Goal: Check status: Check status

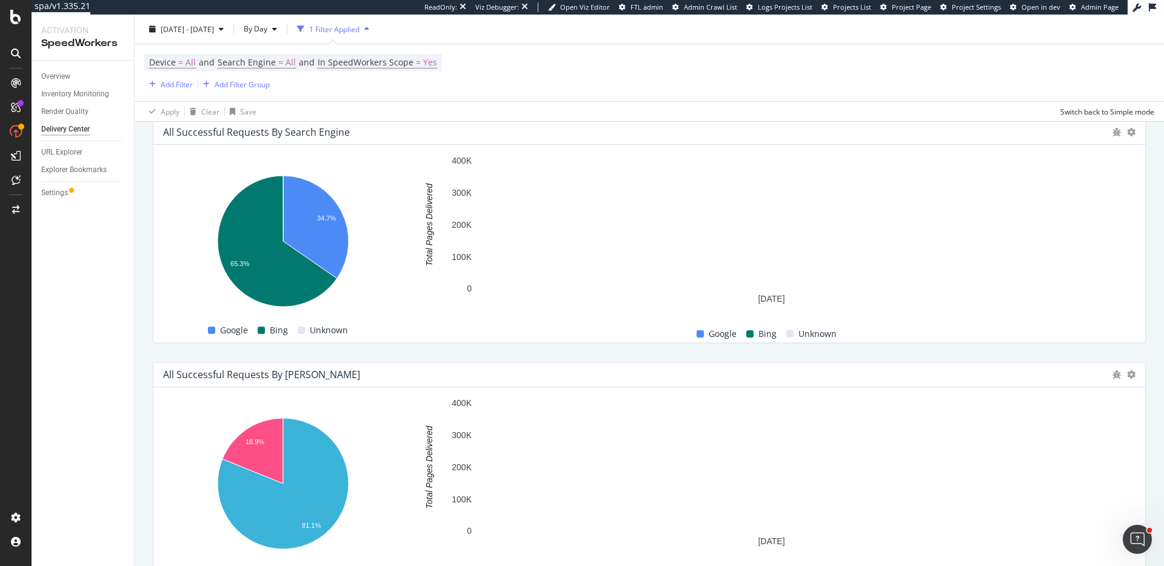
scroll to position [455, 0]
